Goal: Task Accomplishment & Management: Complete application form

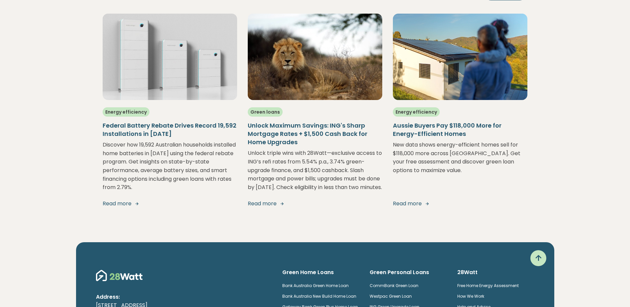
scroll to position [1140, 0]
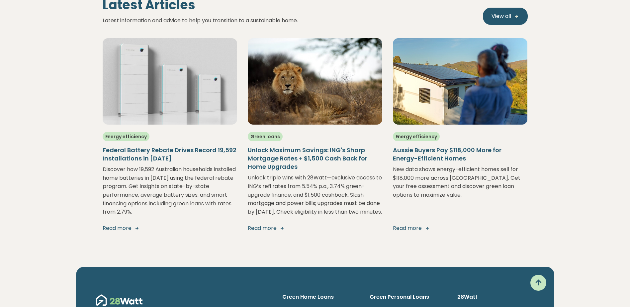
click at [270, 232] on link "Read more" at bounding box center [315, 228] width 135 height 8
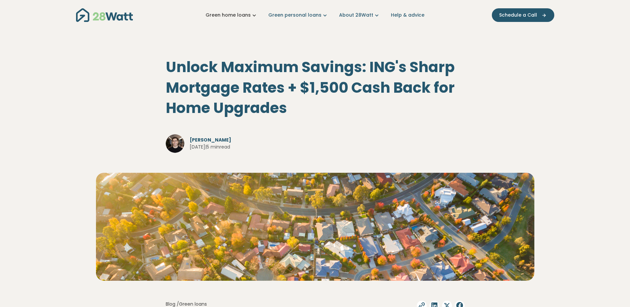
click at [255, 16] on icon "Main navigation" at bounding box center [254, 15] width 7 height 7
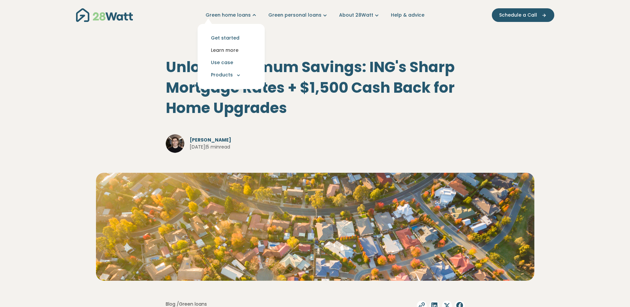
click at [233, 48] on link "Learn more" at bounding box center [231, 50] width 56 height 12
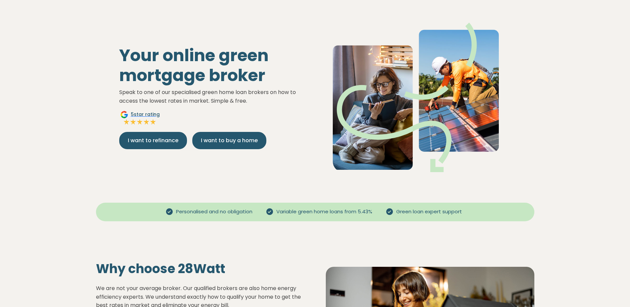
scroll to position [33, 0]
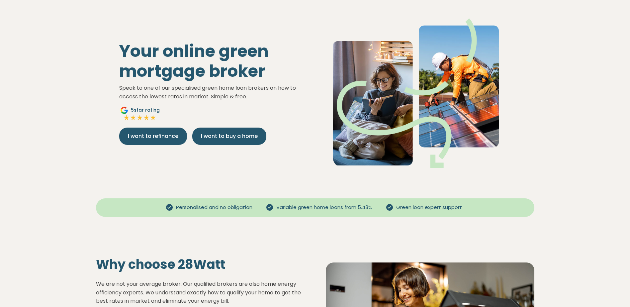
click at [137, 127] on div "Your online green mortgage broker Speak to one of our specialised green home lo…" at bounding box center [214, 92] width 201 height 103
click at [126, 135] on button "I want to refinance" at bounding box center [153, 136] width 68 height 17
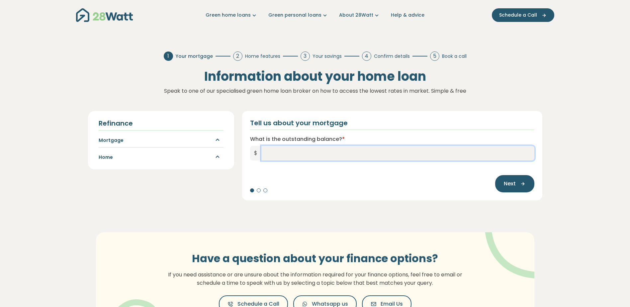
click at [276, 154] on input "What is the outstanding balance? *" at bounding box center [397, 153] width 273 height 15
type input "*******"
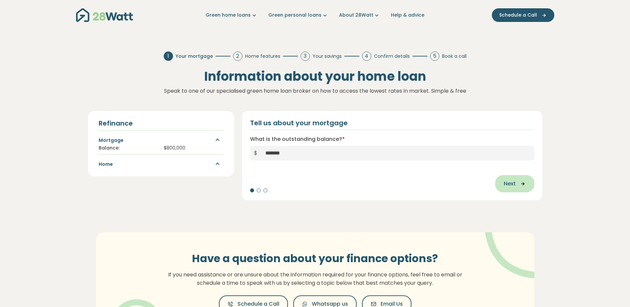
click at [510, 186] on span "Next" at bounding box center [510, 184] width 12 height 8
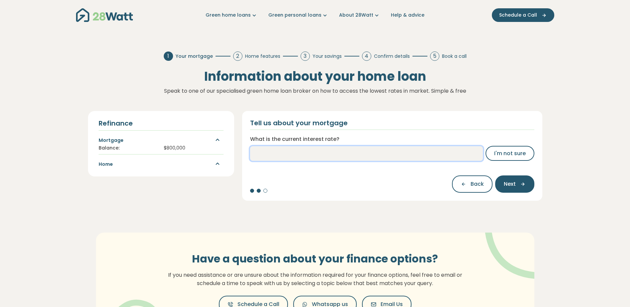
click at [325, 157] on input "What is the current interest rate?" at bounding box center [366, 153] width 233 height 15
type input "****"
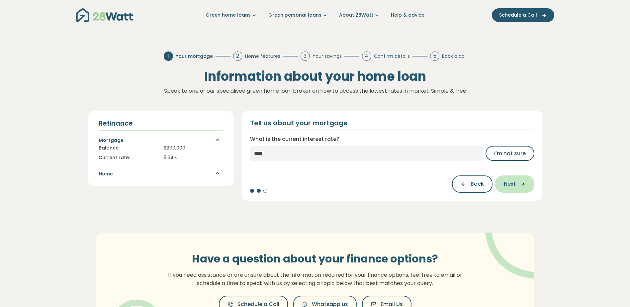
click at [509, 181] on span "Next" at bounding box center [510, 184] width 12 height 8
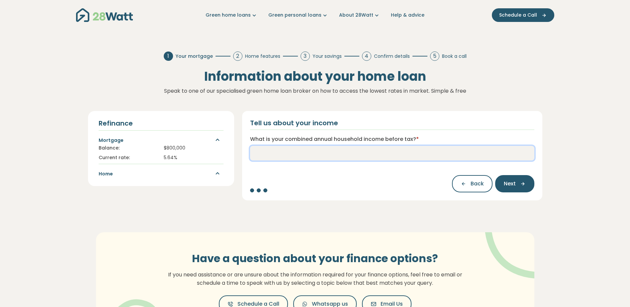
click at [340, 156] on input "What is your combined annual household income before tax? *" at bounding box center [392, 153] width 284 height 15
type input "*******"
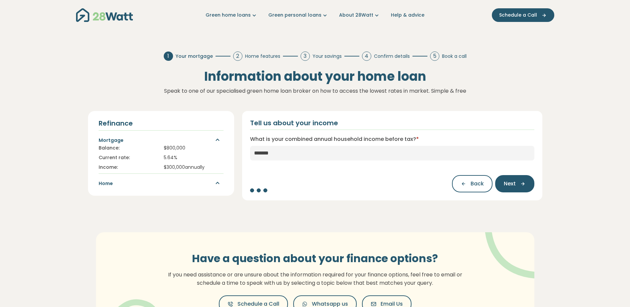
click at [514, 184] on span "Next" at bounding box center [510, 184] width 12 height 8
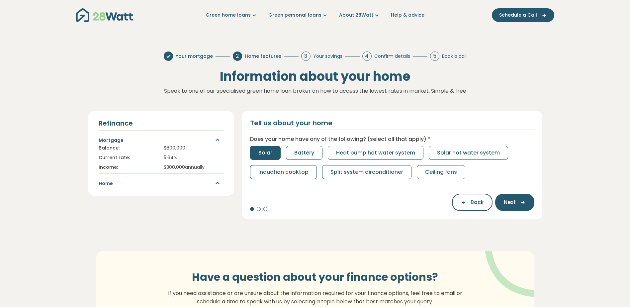
click at [275, 156] on button "Solar" at bounding box center [265, 153] width 31 height 14
click at [294, 154] on span "Battery" at bounding box center [304, 153] width 20 height 8
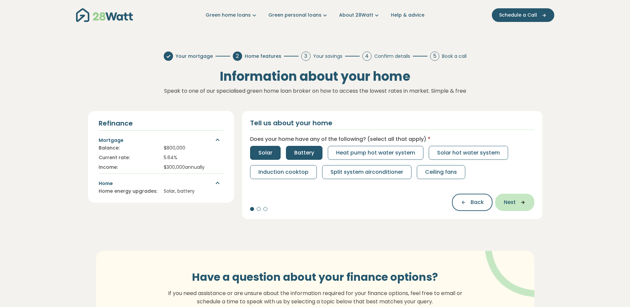
click at [515, 203] on span "Next" at bounding box center [510, 202] width 12 height 8
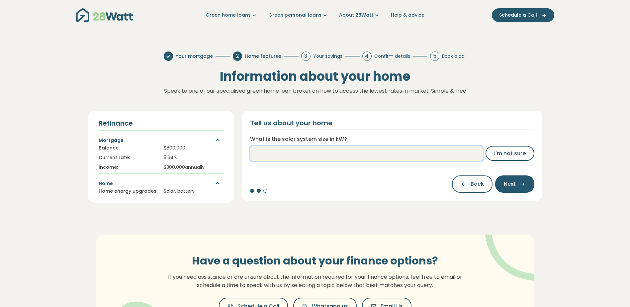
click at [331, 156] on input "What is the solar system size in kW?" at bounding box center [366, 153] width 233 height 15
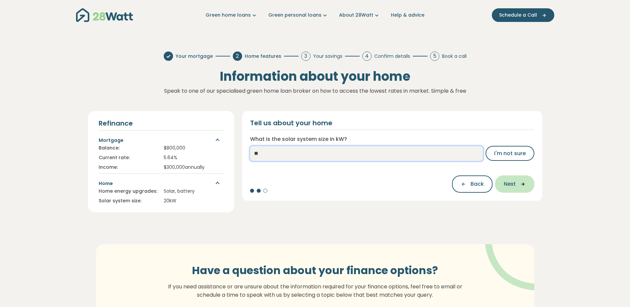
type input "**"
click at [513, 185] on span "Next" at bounding box center [510, 184] width 12 height 8
click at [320, 156] on input "What is the quarterly electricity bill?" at bounding box center [382, 153] width 242 height 15
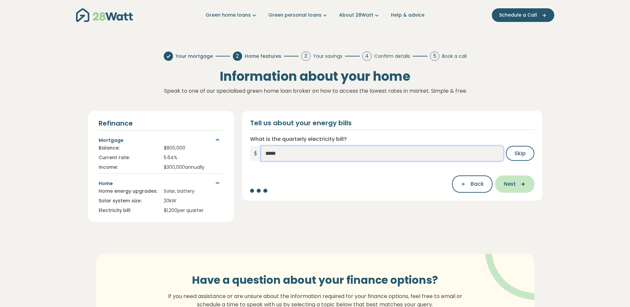
type input "*****"
click at [515, 187] on span "Next" at bounding box center [510, 184] width 12 height 8
click at [373, 156] on input "What is the quarterly gas bill?" at bounding box center [382, 153] width 242 height 15
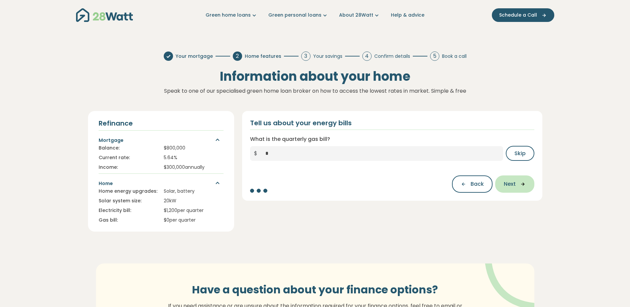
click at [515, 187] on span "Next" at bounding box center [510, 184] width 12 height 8
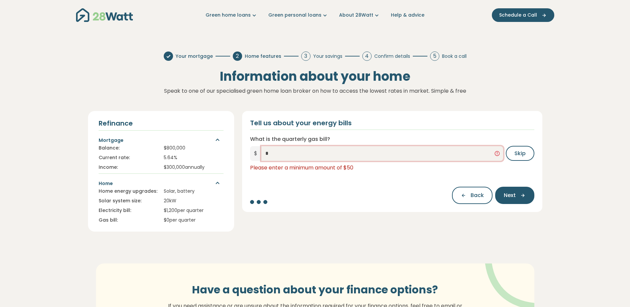
drag, startPoint x: 333, startPoint y: 155, endPoint x: 257, endPoint y: 156, distance: 76.1
click at [257, 156] on div "$ *" at bounding box center [376, 153] width 253 height 15
type input "**"
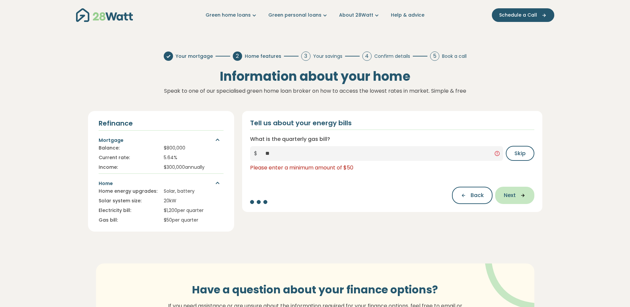
click at [513, 199] on span "Next" at bounding box center [510, 195] width 12 height 8
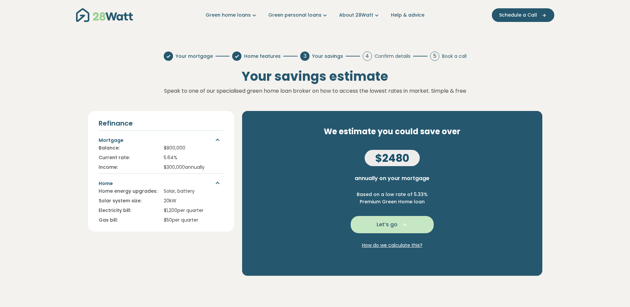
click at [395, 223] on span "Let’s go" at bounding box center [387, 225] width 21 height 8
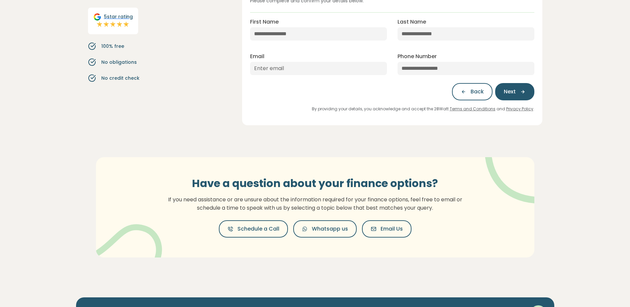
scroll to position [122, 0]
